Goal: Navigation & Orientation: Find specific page/section

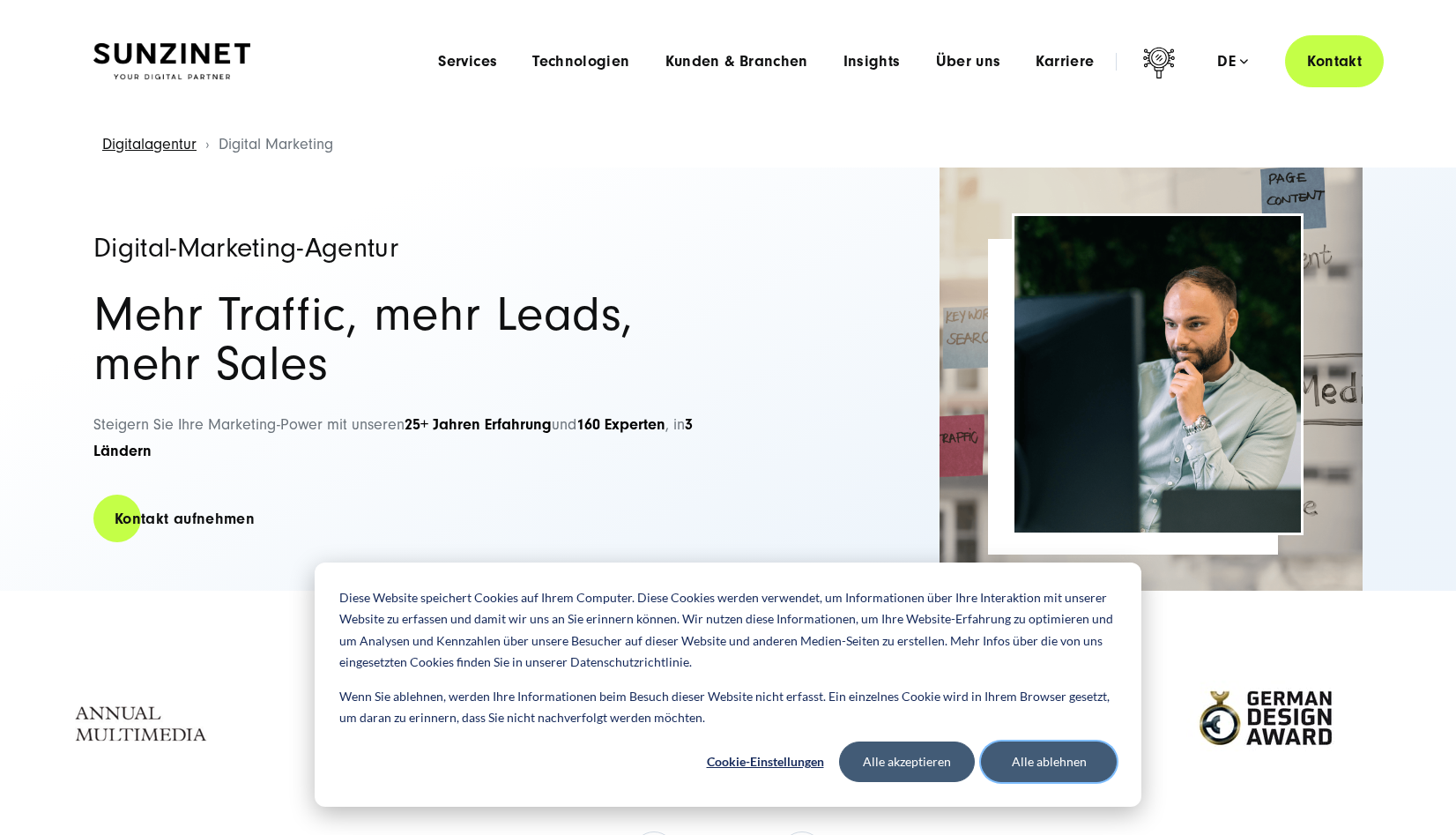
click at [1079, 762] on button "Alle ablehnen" at bounding box center [1048, 762] width 135 height 41
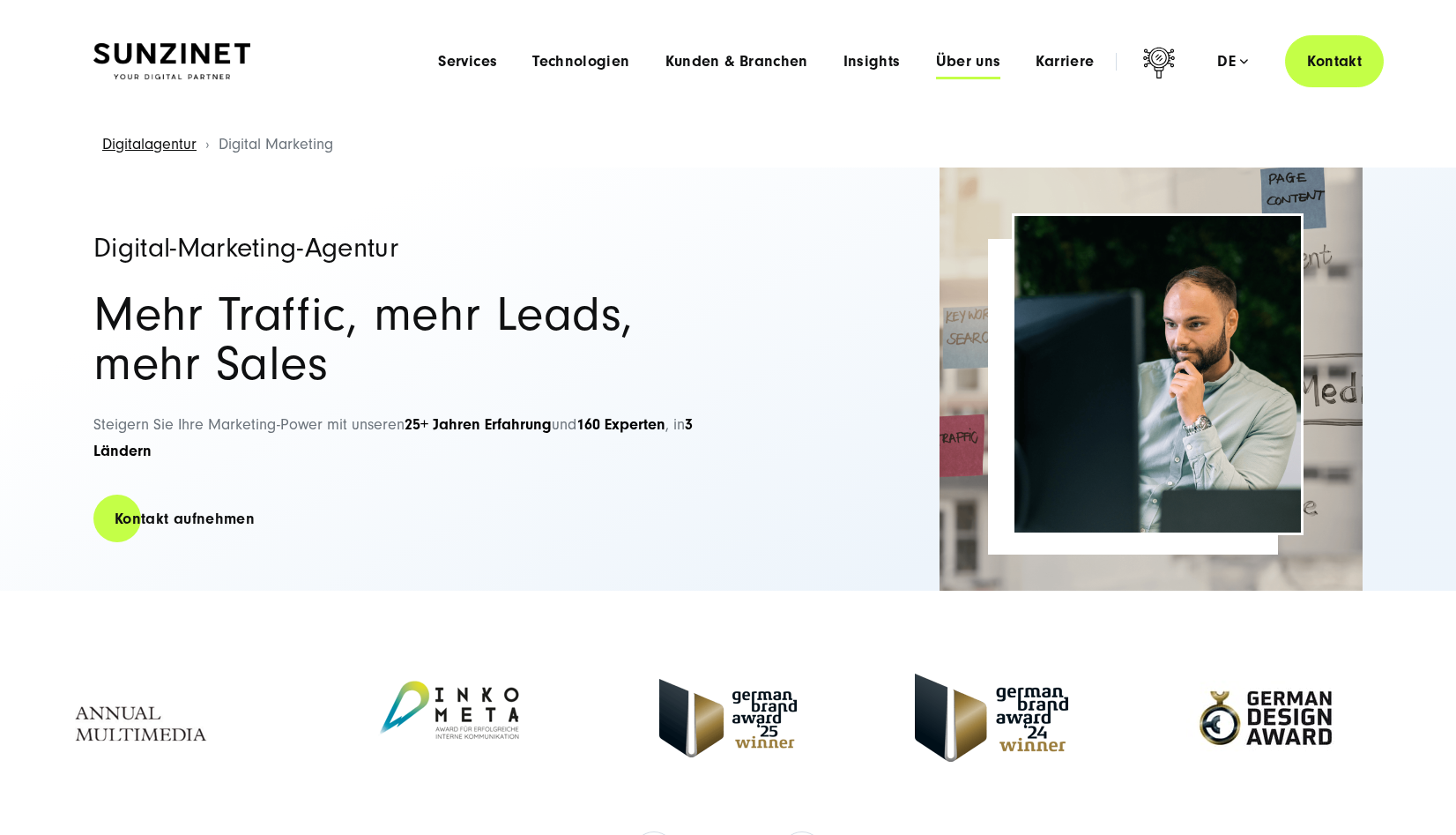
click at [973, 58] on span "Über uns" at bounding box center [969, 62] width 65 height 18
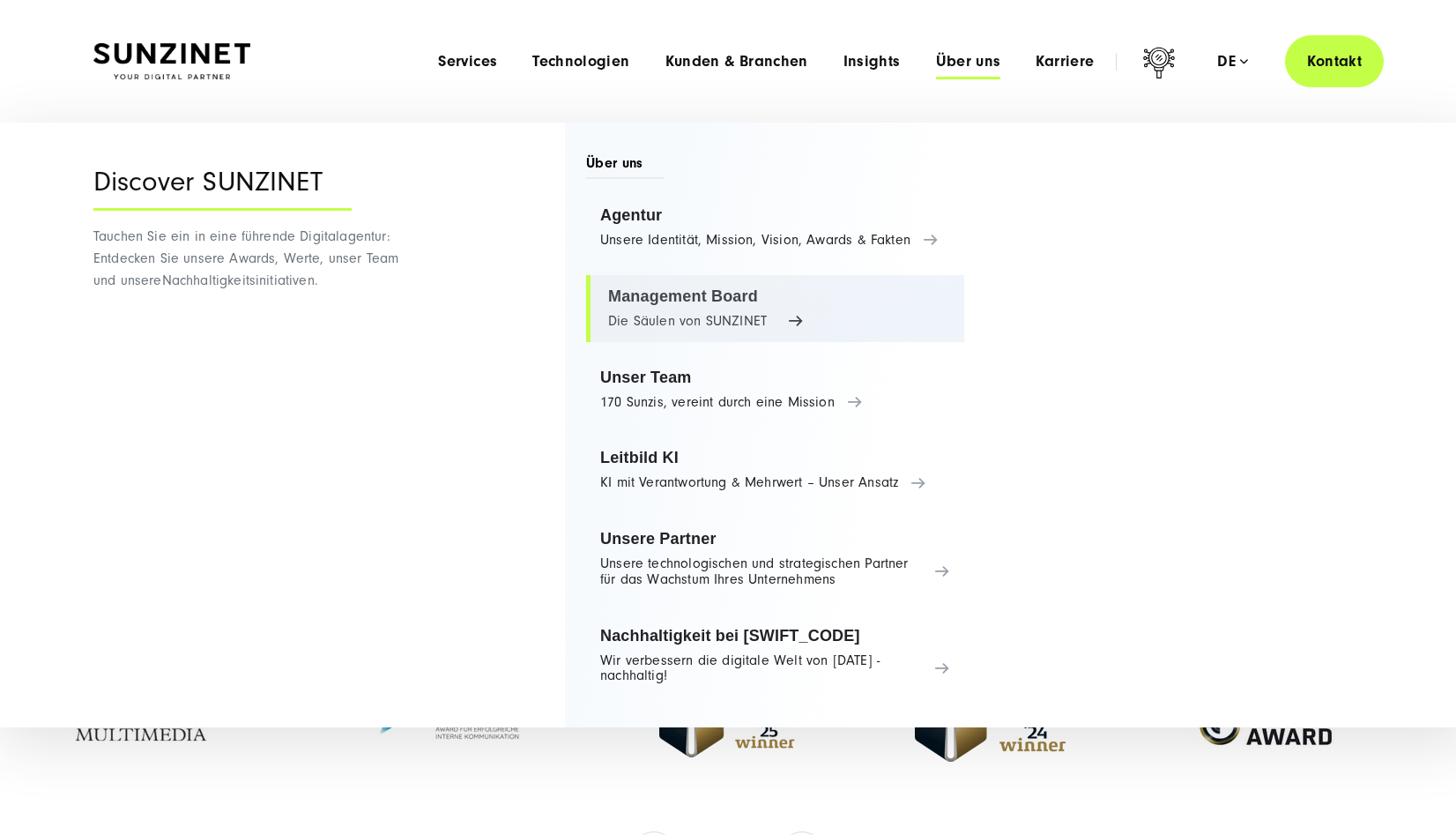
click at [667, 316] on link "Management Board Die Säulen von SUNZINET" at bounding box center [774, 309] width 378 height 67
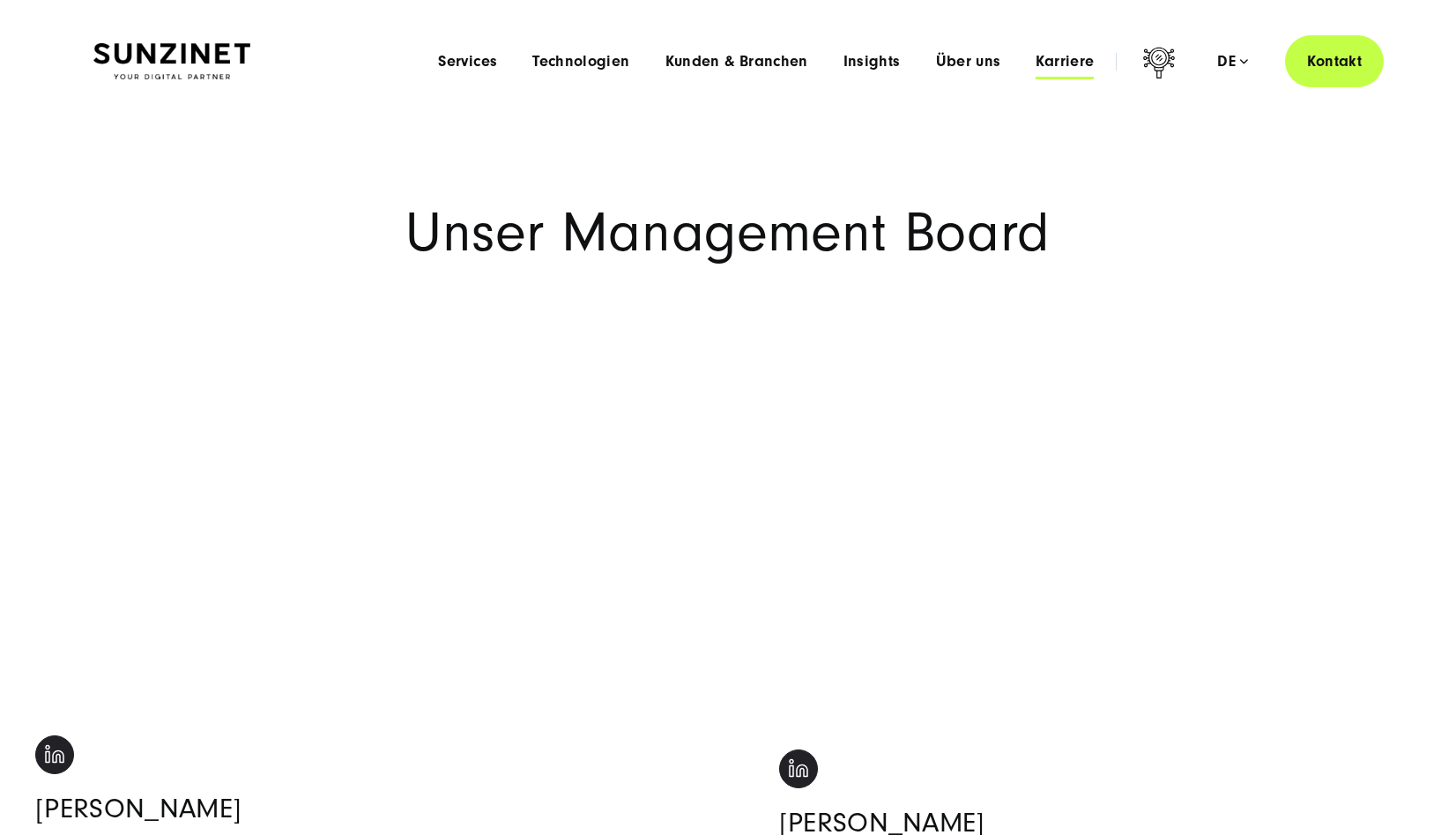
click at [1071, 62] on span "Karriere" at bounding box center [1065, 62] width 58 height 18
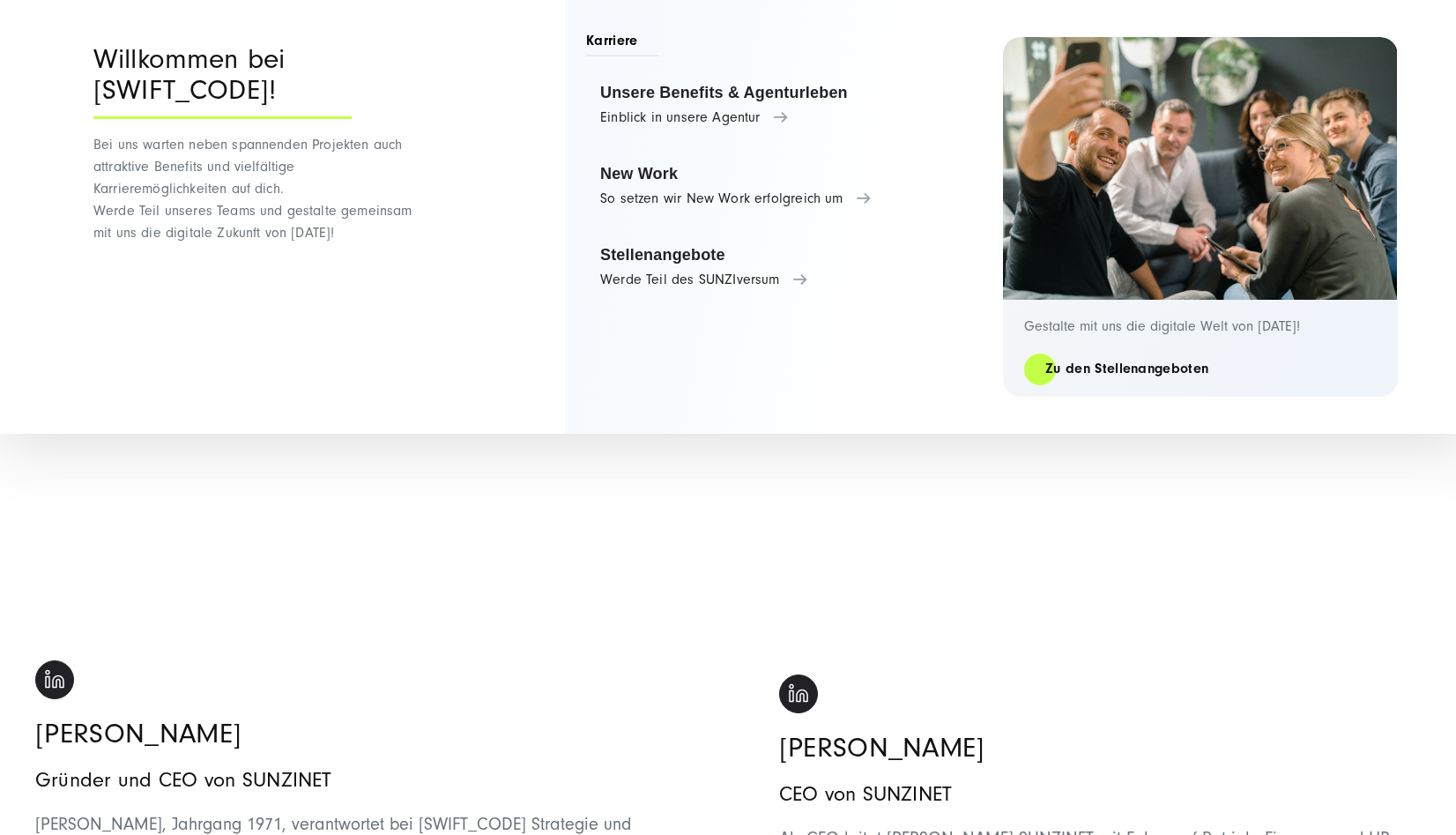
scroll to position [77, 0]
click at [1087, 370] on link "Zu den Stellenangeboten" at bounding box center [1127, 368] width 205 height 20
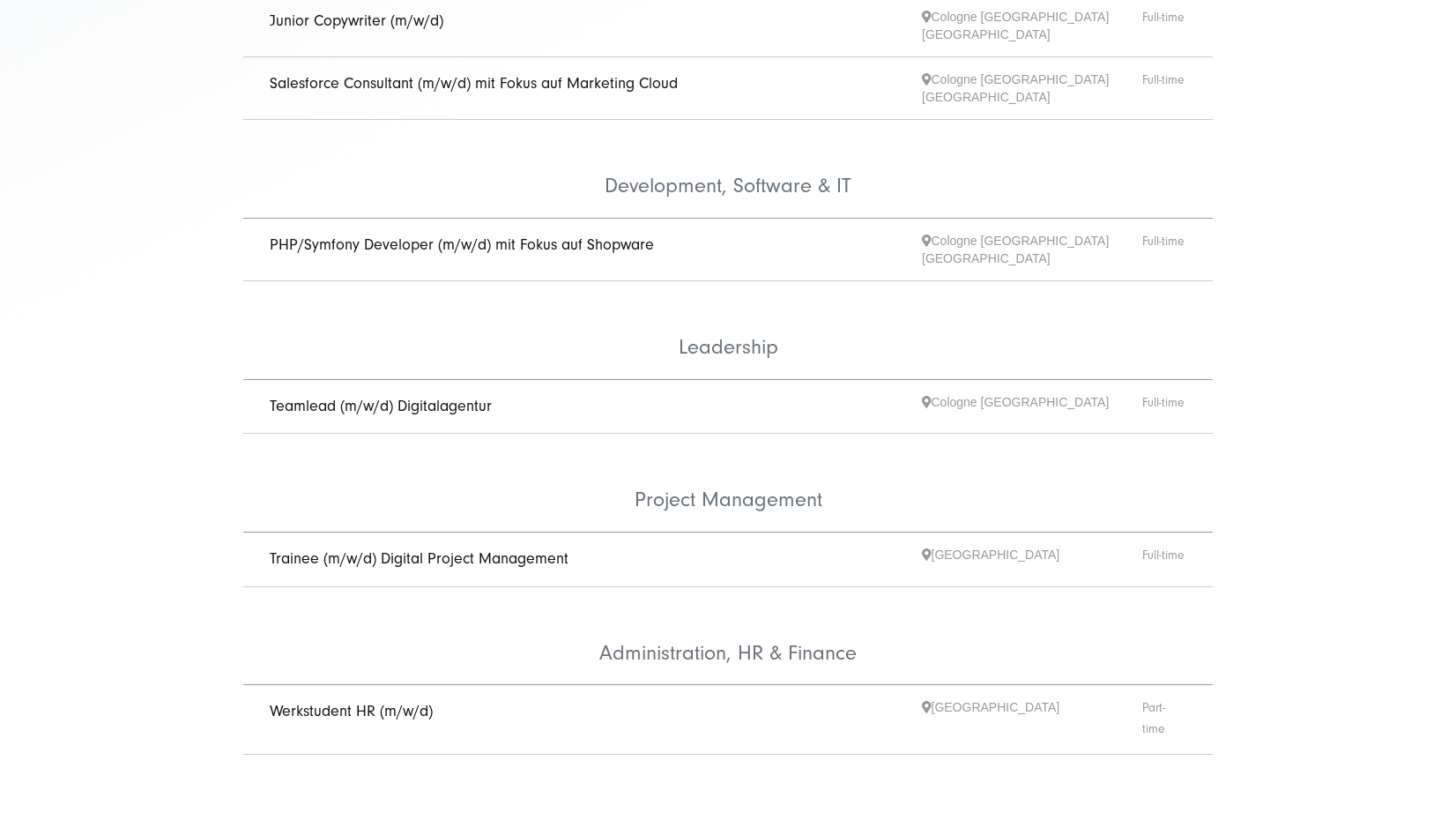
scroll to position [689, 0]
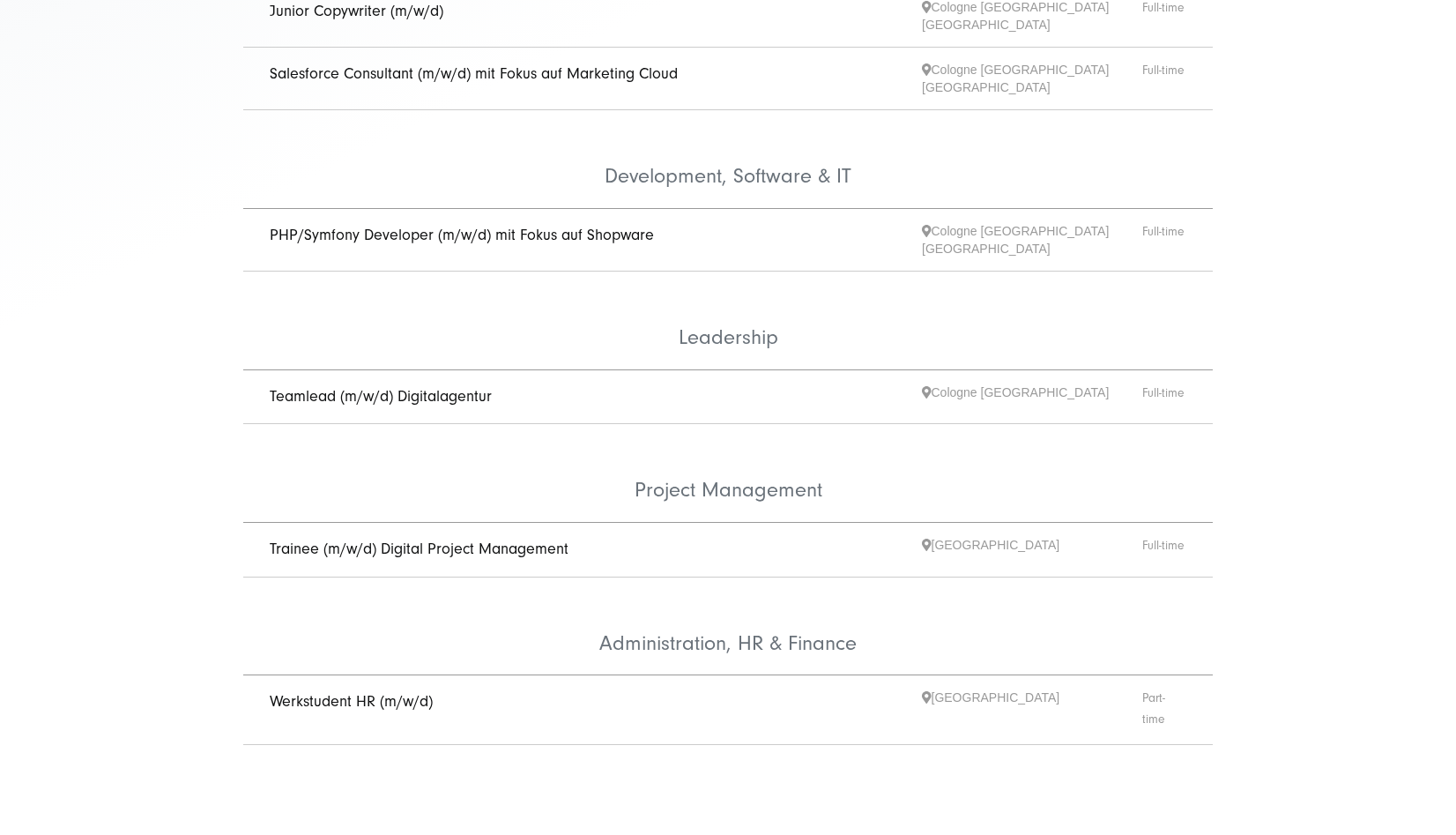
click at [634, 226] on link "PHP/Symfony Developer (m/w/d) mit Fokus auf Shopware" at bounding box center [462, 235] width 384 height 19
